Goal: Check status: Check status

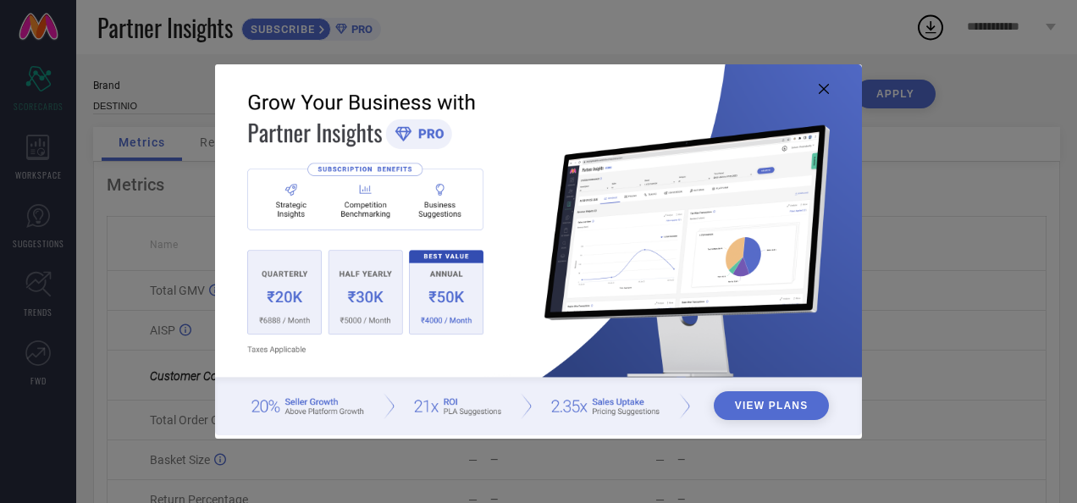
click at [824, 93] on icon at bounding box center [824, 89] width 10 height 10
click at [825, 91] on icon at bounding box center [824, 89] width 10 height 10
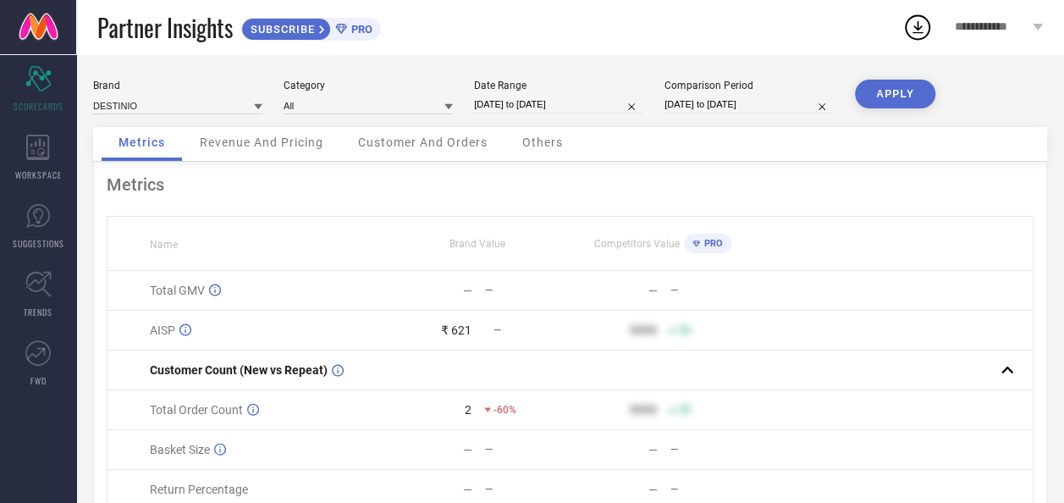
click at [554, 107] on input "[DATE] to [DATE]" at bounding box center [558, 105] width 169 height 18
select select "9"
select select "2025"
select select "10"
select select "2025"
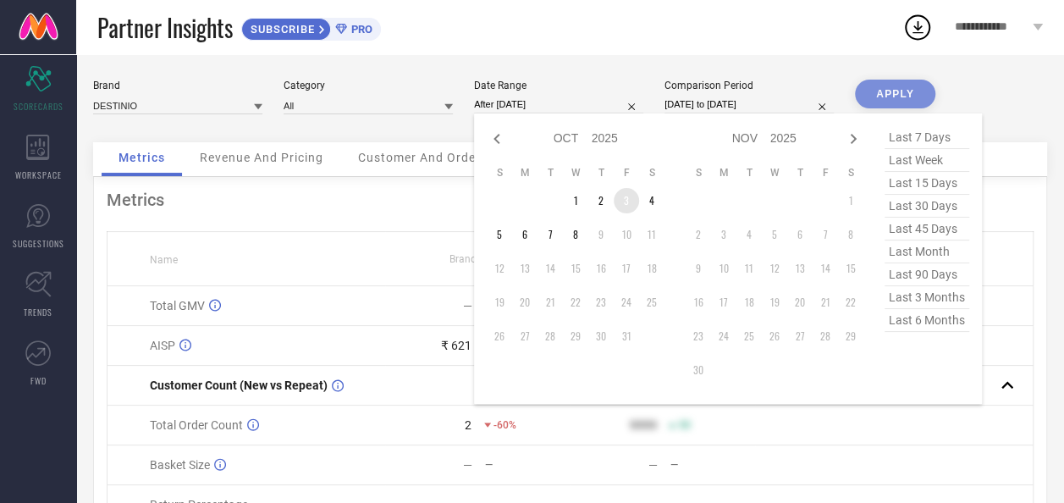
click at [621, 208] on td "3" at bounding box center [626, 200] width 25 height 25
type input "03-10-2025 to 03-10-2025"
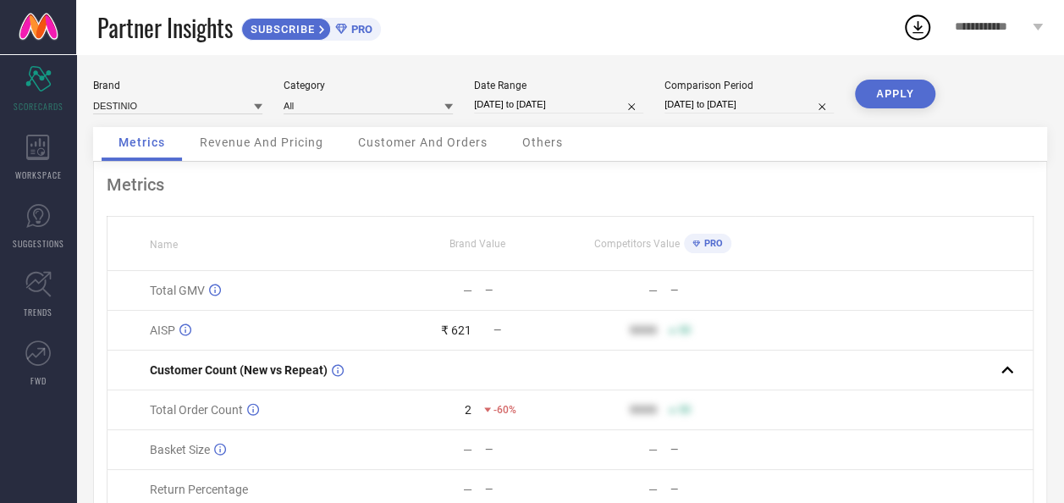
click at [914, 97] on button "APPLY" at bounding box center [895, 94] width 80 height 29
click at [264, 149] on span "Revenue And Pricing" at bounding box center [262, 142] width 124 height 14
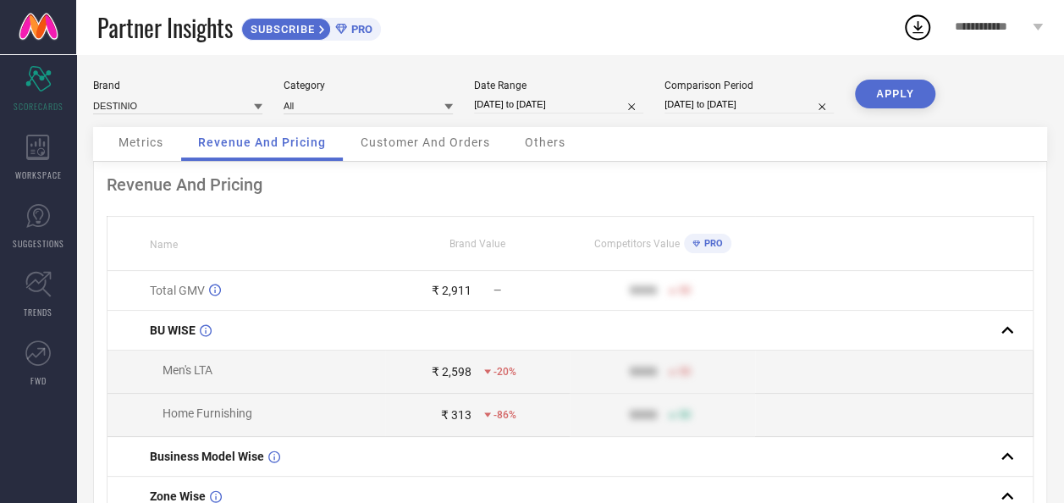
click at [399, 144] on span "Customer And Orders" at bounding box center [426, 142] width 130 height 14
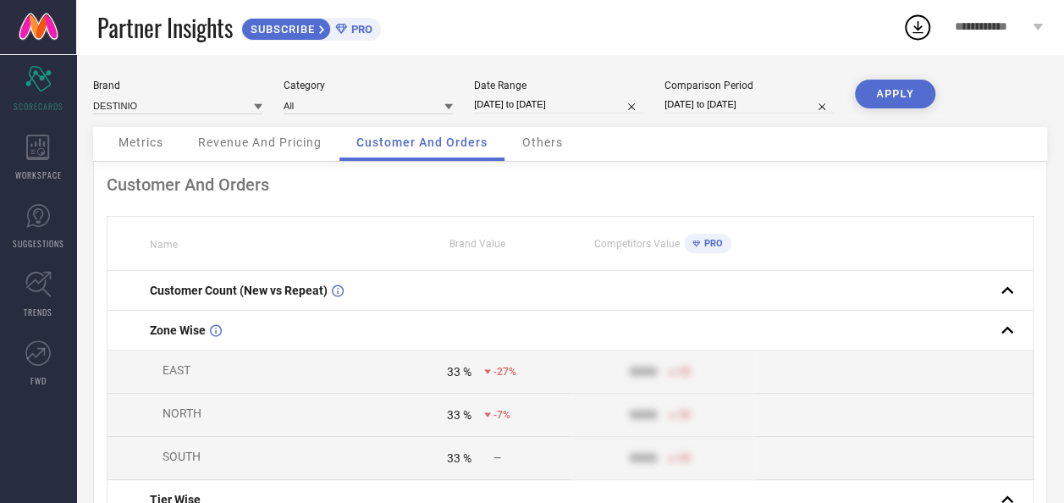
click at [543, 138] on span "Others" at bounding box center [542, 142] width 41 height 14
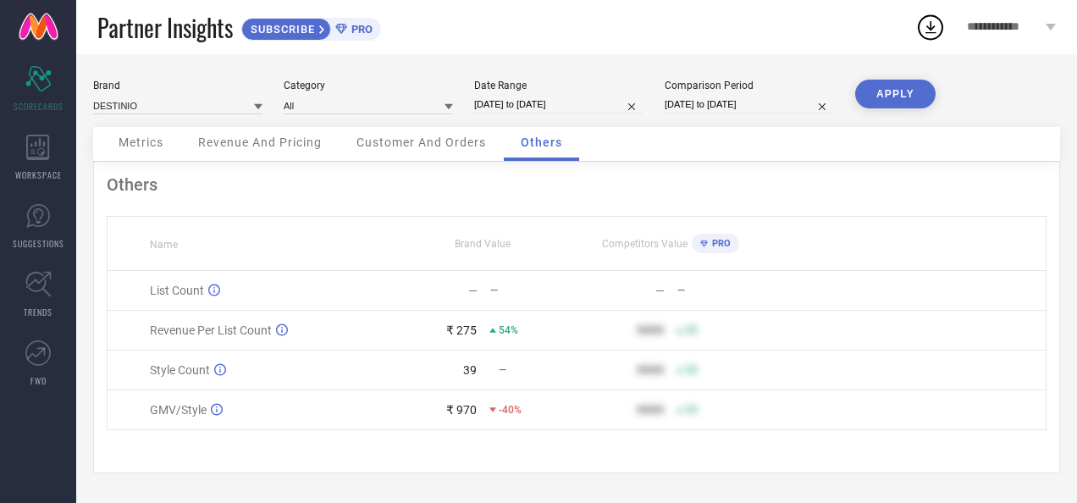
click at [154, 143] on span "Metrics" at bounding box center [141, 142] width 45 height 14
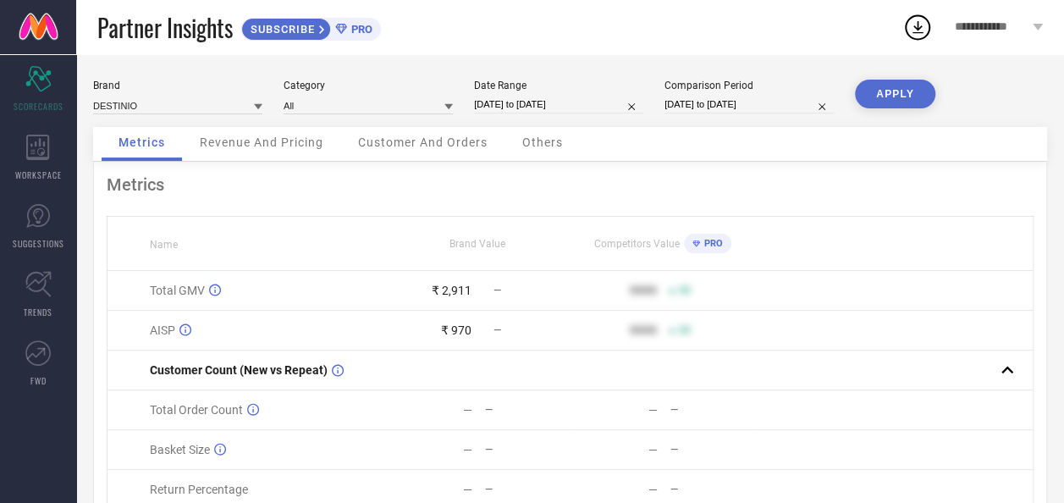
click at [378, 39] on div "SUBSCRIBE PRO" at bounding box center [311, 29] width 140 height 23
click at [317, 32] on span "SUBSCRIBE" at bounding box center [280, 29] width 77 height 13
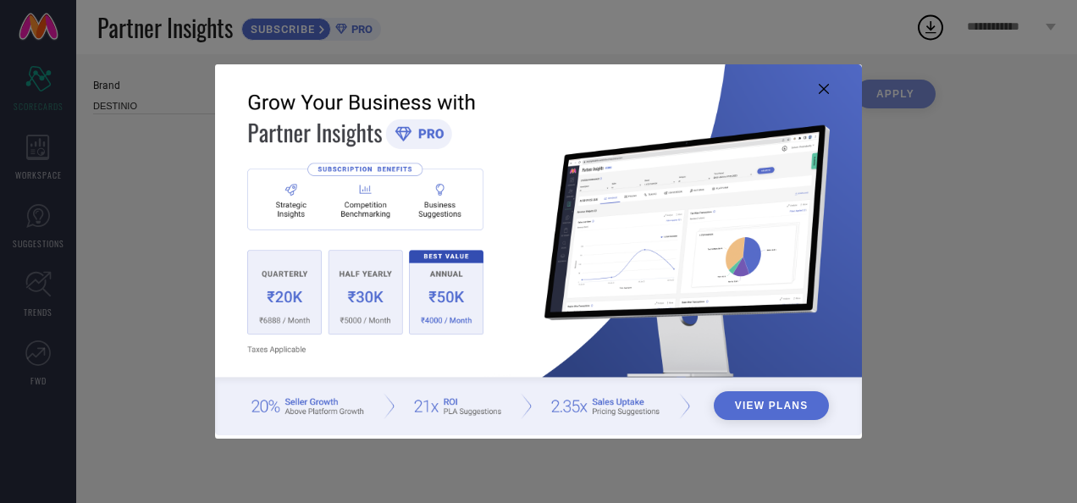
type input "All"
click at [823, 86] on icon at bounding box center [824, 89] width 10 height 10
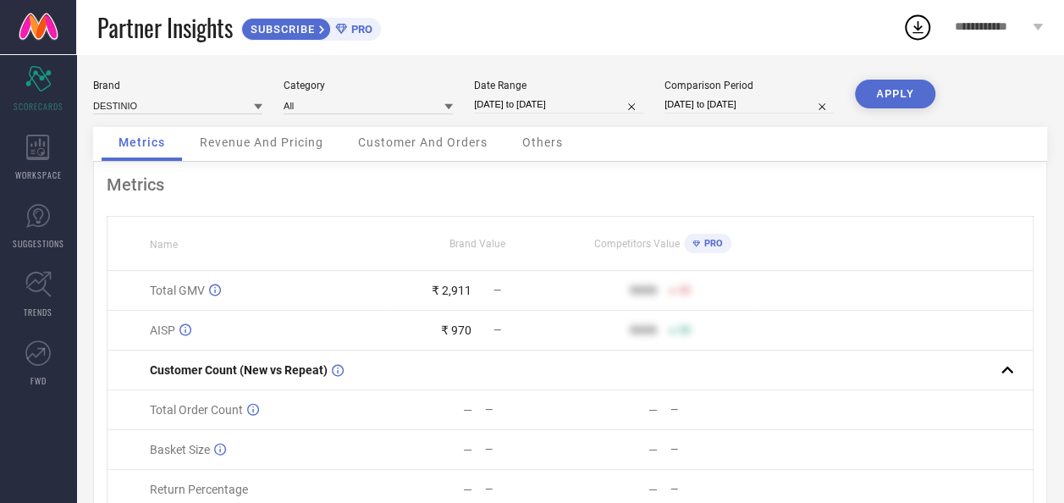
click at [907, 93] on button "APPLY" at bounding box center [895, 94] width 80 height 29
click at [290, 147] on span "Revenue And Pricing" at bounding box center [262, 142] width 124 height 14
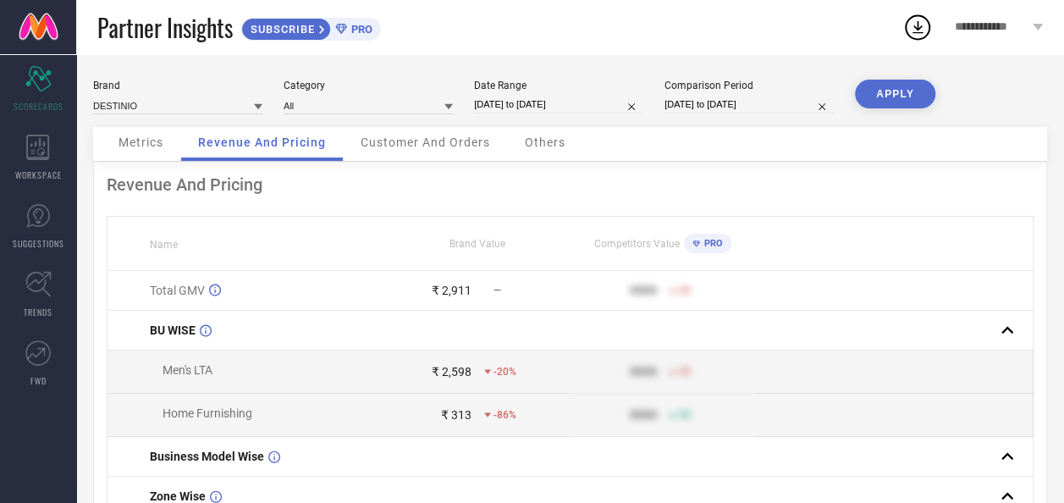
click at [456, 139] on span "Customer And Orders" at bounding box center [426, 142] width 130 height 14
